Goal: Task Accomplishment & Management: Complete application form

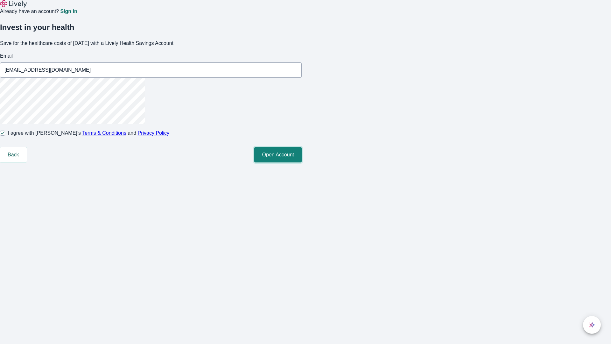
click at [302, 162] on button "Open Account" at bounding box center [277, 154] width 47 height 15
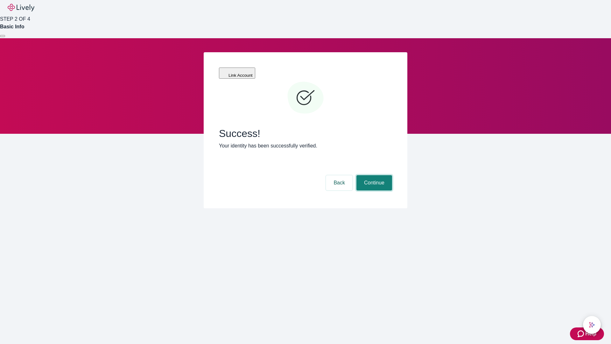
click at [373, 175] on button "Continue" at bounding box center [374, 182] width 36 height 15
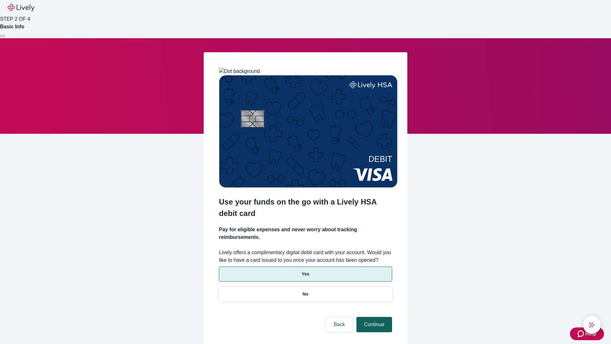
click at [305, 270] on p "Yes" at bounding box center [306, 273] width 8 height 7
click at [373, 317] on button "Continue" at bounding box center [374, 324] width 36 height 15
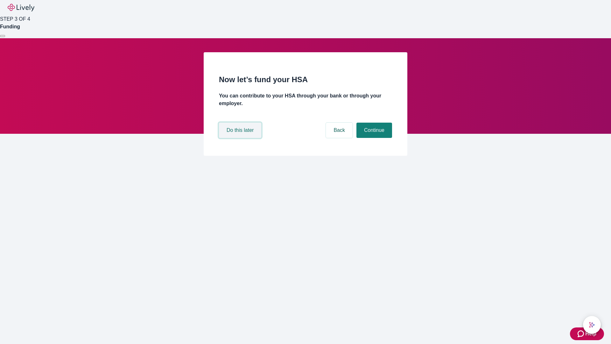
click at [241, 138] on button "Do this later" at bounding box center [240, 130] width 42 height 15
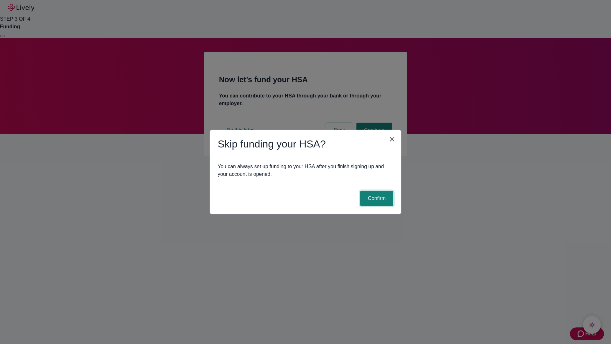
click at [376, 198] on button "Confirm" at bounding box center [376, 198] width 33 height 15
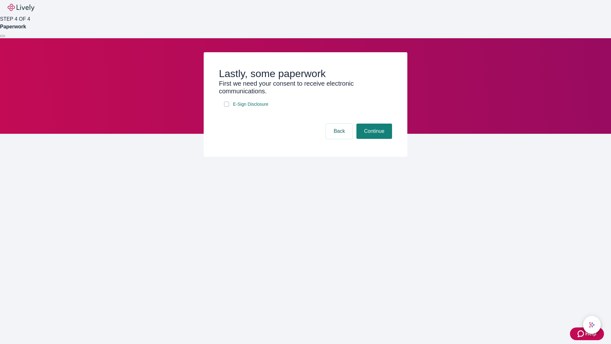
click at [227, 107] on input "E-Sign Disclosure" at bounding box center [226, 104] width 5 height 5
checkbox input "true"
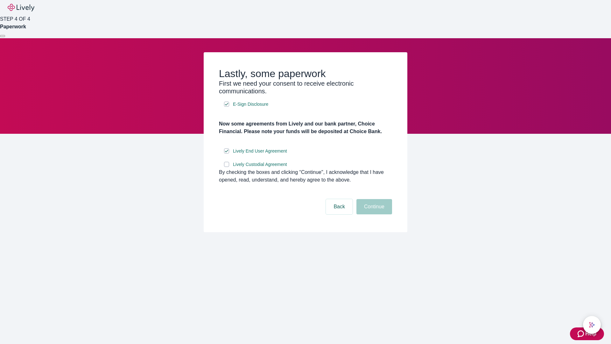
click at [227, 167] on input "Lively Custodial Agreement" at bounding box center [226, 164] width 5 height 5
checkbox input "true"
click at [373, 214] on button "Continue" at bounding box center [374, 206] width 36 height 15
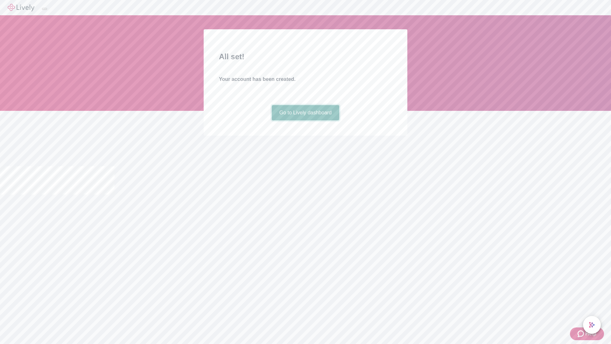
click at [305, 120] on link "Go to Lively dashboard" at bounding box center [306, 112] width 68 height 15
